Goal: Task Accomplishment & Management: Use online tool/utility

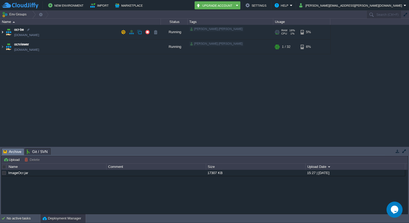
click at [2, 29] on img at bounding box center [2, 32] width 4 height 14
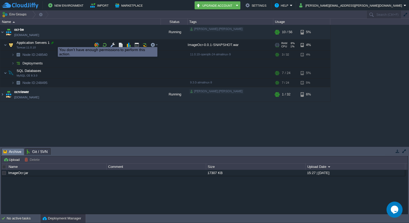
click at [54, 42] on div at bounding box center [52, 42] width 5 height 5
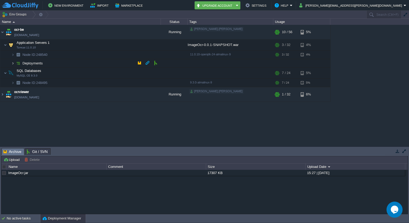
click at [13, 63] on img at bounding box center [12, 63] width 3 height 8
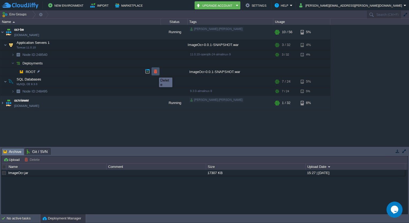
click at [155, 73] on button "button" at bounding box center [155, 71] width 5 height 5
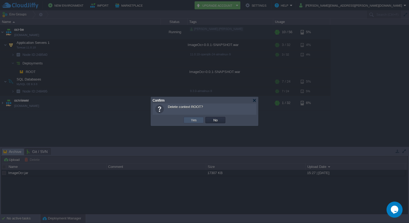
click at [196, 118] on button "Yes" at bounding box center [193, 120] width 9 height 5
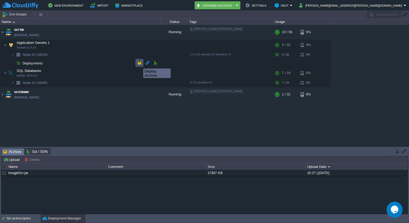
click at [139, 64] on button "button" at bounding box center [139, 62] width 5 height 5
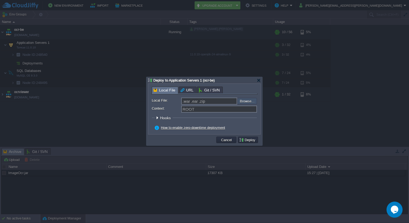
click at [249, 100] on input "file" at bounding box center [223, 101] width 68 height 6
type input "C:\fakepath\ImageOcr-0.0.1-SNAPSHOT.war"
type input "ImageOcr-0.0.1-SNAPSHOT.war"
click at [253, 141] on button "Deploy" at bounding box center [248, 140] width 18 height 5
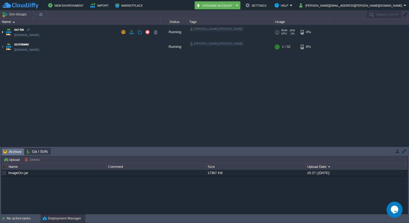
click at [2, 33] on img at bounding box center [2, 32] width 4 height 14
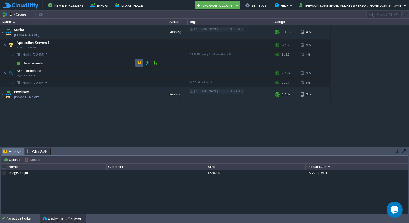
click at [142, 62] on td at bounding box center [139, 63] width 8 height 8
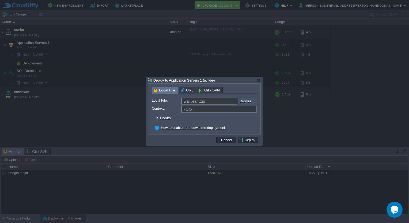
click at [246, 101] on input "file" at bounding box center [223, 101] width 68 height 6
type input "C:\fakepath\ImageOcr-0.0.1-SNAPSHOT.war"
type input "ImageOcr-0.0.1-SNAPSHOT.war"
click at [252, 141] on button "Deploy" at bounding box center [248, 140] width 18 height 5
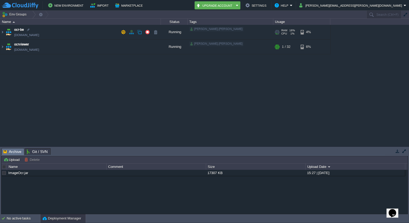
click at [4, 34] on td "ocr-be [DOMAIN_NAME]" at bounding box center [80, 32] width 161 height 15
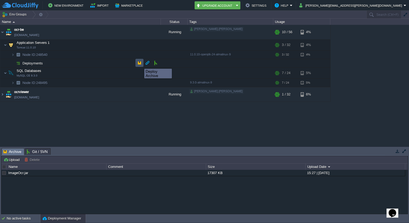
click at [140, 64] on button "button" at bounding box center [139, 62] width 5 height 5
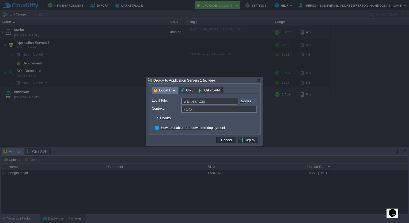
click at [243, 102] on input "file" at bounding box center [223, 101] width 68 height 6
type input "C:\fakepath\ImageOcr-0.0.1-SNAPSHOT.war"
type input "ImageOcr-0.0.1-SNAPSHOT.war"
click at [248, 141] on button "Deploy" at bounding box center [248, 140] width 18 height 5
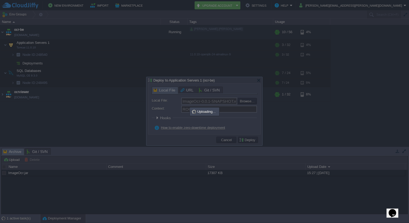
click at [279, 82] on div at bounding box center [204, 111] width 409 height 223
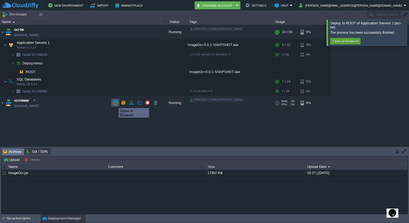
click at [115, 103] on button "button" at bounding box center [115, 102] width 5 height 5
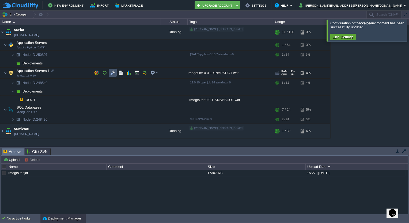
click at [115, 73] on button "button" at bounding box center [112, 72] width 5 height 5
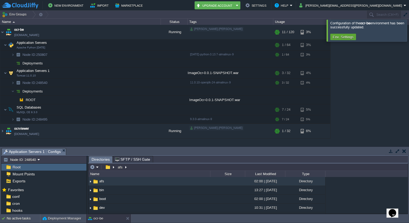
click at [180, 147] on div "Tasks Activity Log Archive Git / SVN Application Servers 1 : Configs Upload Del…" at bounding box center [204, 180] width 409 height 67
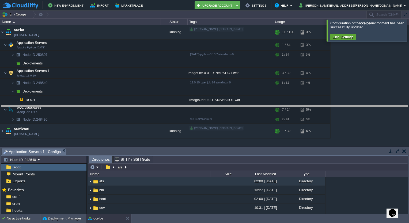
drag, startPoint x: 180, startPoint y: 148, endPoint x: 178, endPoint y: 106, distance: 42.0
click at [178, 106] on body "New Environment Import Marketplace Bonus ₹0.00 Upgrade Account Settings Help na…" at bounding box center [204, 111] width 409 height 223
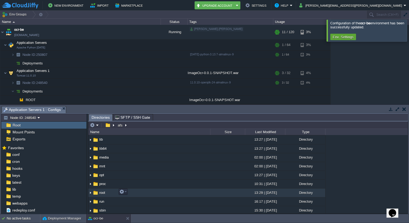
scroll to position [65, 0]
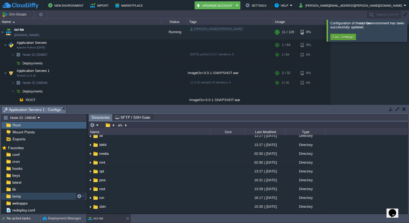
click at [20, 195] on span "temp" at bounding box center [16, 196] width 10 height 5
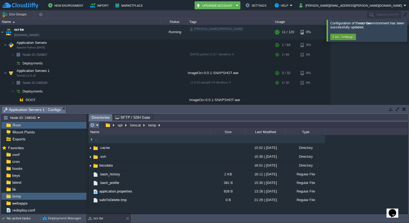
click at [97, 126] on em at bounding box center [94, 125] width 9 height 5
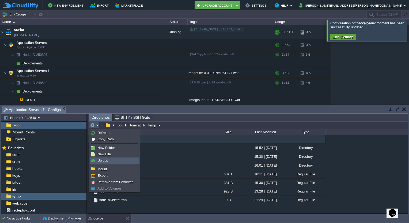
click at [104, 160] on span "Upload" at bounding box center [102, 161] width 11 height 4
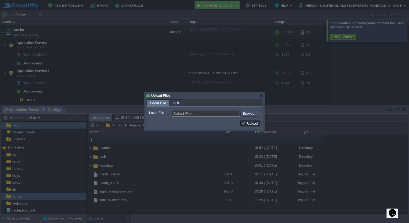
click at [257, 112] on input "file" at bounding box center [226, 113] width 68 height 6
type input "C:\fakepath\Tesseract-OCR.zip"
type input "Tesseract-OCR.zip"
click at [253, 123] on button "Upload" at bounding box center [250, 123] width 18 height 5
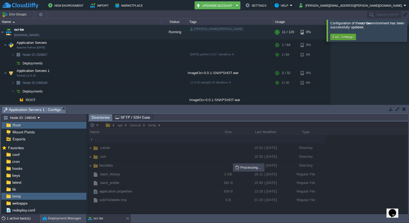
click at [23, 218] on div "1 active task(s)" at bounding box center [23, 218] width 33 height 9
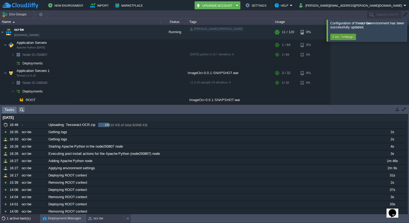
click at [106, 217] on div "ocr-be" at bounding box center [105, 218] width 38 height 9
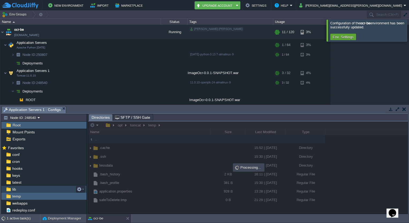
click at [16, 189] on span "lib" at bounding box center [14, 189] width 6 height 5
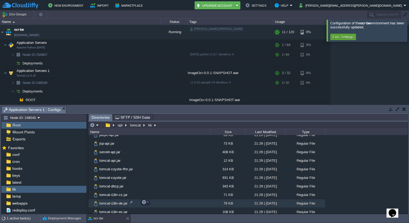
scroll to position [228, 0]
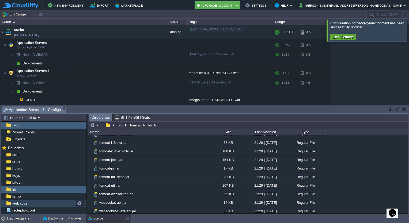
click at [24, 205] on span "webapps" at bounding box center [19, 203] width 17 height 5
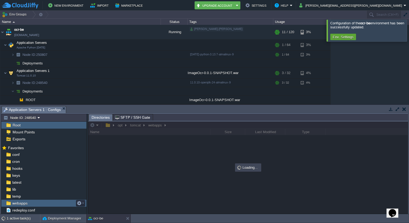
scroll to position [0, 0]
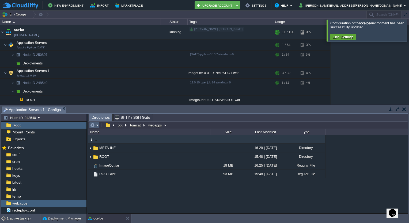
click at [98, 125] on em at bounding box center [94, 125] width 9 height 5
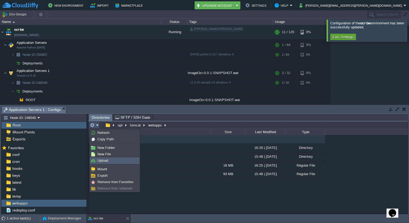
click at [106, 160] on span "Upload" at bounding box center [102, 161] width 11 height 4
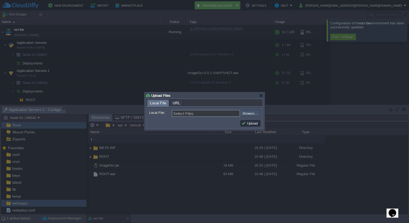
click at [253, 112] on input "file" at bounding box center [226, 113] width 68 height 6
type input "C:\fakepath\tess4j-5.4.0.jar"
type input "tess4j-5.4.0.jar"
click at [253, 124] on button "Upload" at bounding box center [250, 123] width 18 height 5
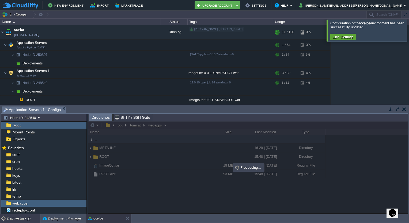
click at [21, 217] on div "2 active task(s)" at bounding box center [23, 218] width 33 height 9
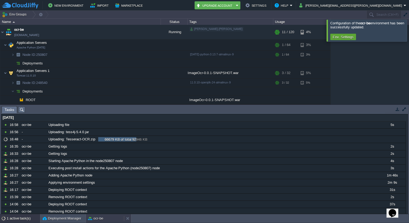
click at [99, 220] on button "ocr-be" at bounding box center [95, 218] width 15 height 5
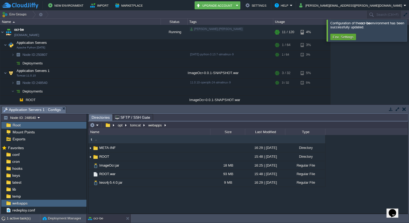
type input "/opt/tomcat/webapps"
click at [183, 126] on input "/opt/tomcat/webapps" at bounding box center [247, 125] width 319 height 7
type input "/opt/tomcat/webapps"
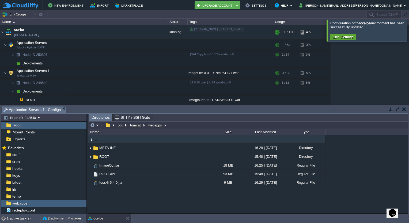
type input "/opt/tomcat/webapps"
